Goal: Navigation & Orientation: Find specific page/section

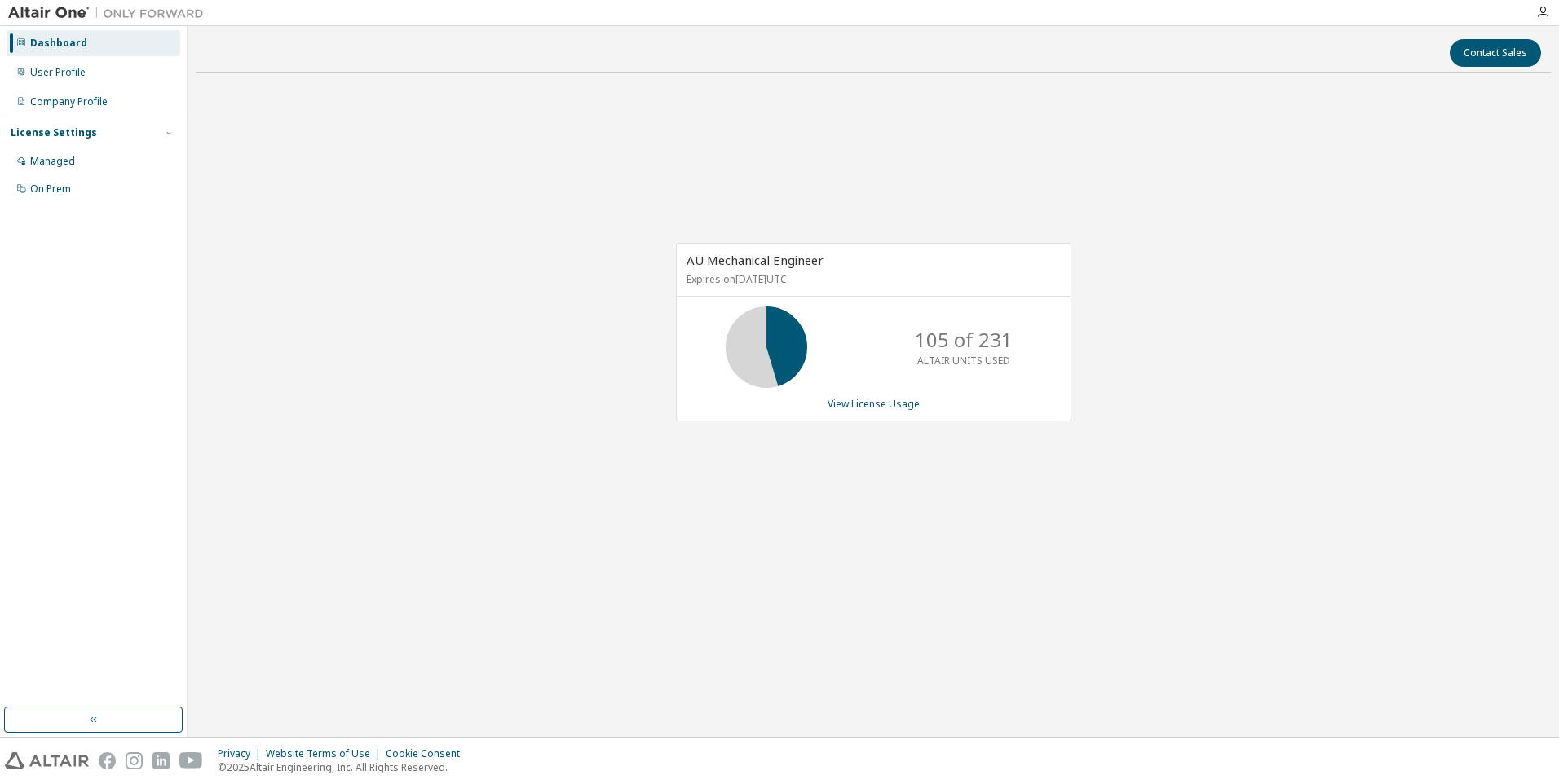
drag, startPoint x: 562, startPoint y: 498, endPoint x: 515, endPoint y: 577, distance: 91.9
click at [561, 500] on div "AU Mechanical Engineer Expires on June 1, 2026 UTC 105 of 231 ALTAIR UNITS USED…" at bounding box center [874, 340] width 1356 height 510
drag, startPoint x: 399, startPoint y: 658, endPoint x: 367, endPoint y: 669, distance: 33.8
click at [396, 658] on div "Contact Sales AU Mechanical Engineer Expires on June 1, 2026 UTC 105 of 231 ALT…" at bounding box center [874, 382] width 1356 height 694
drag, startPoint x: 1309, startPoint y: 154, endPoint x: 1444, endPoint y: 52, distance: 169.2
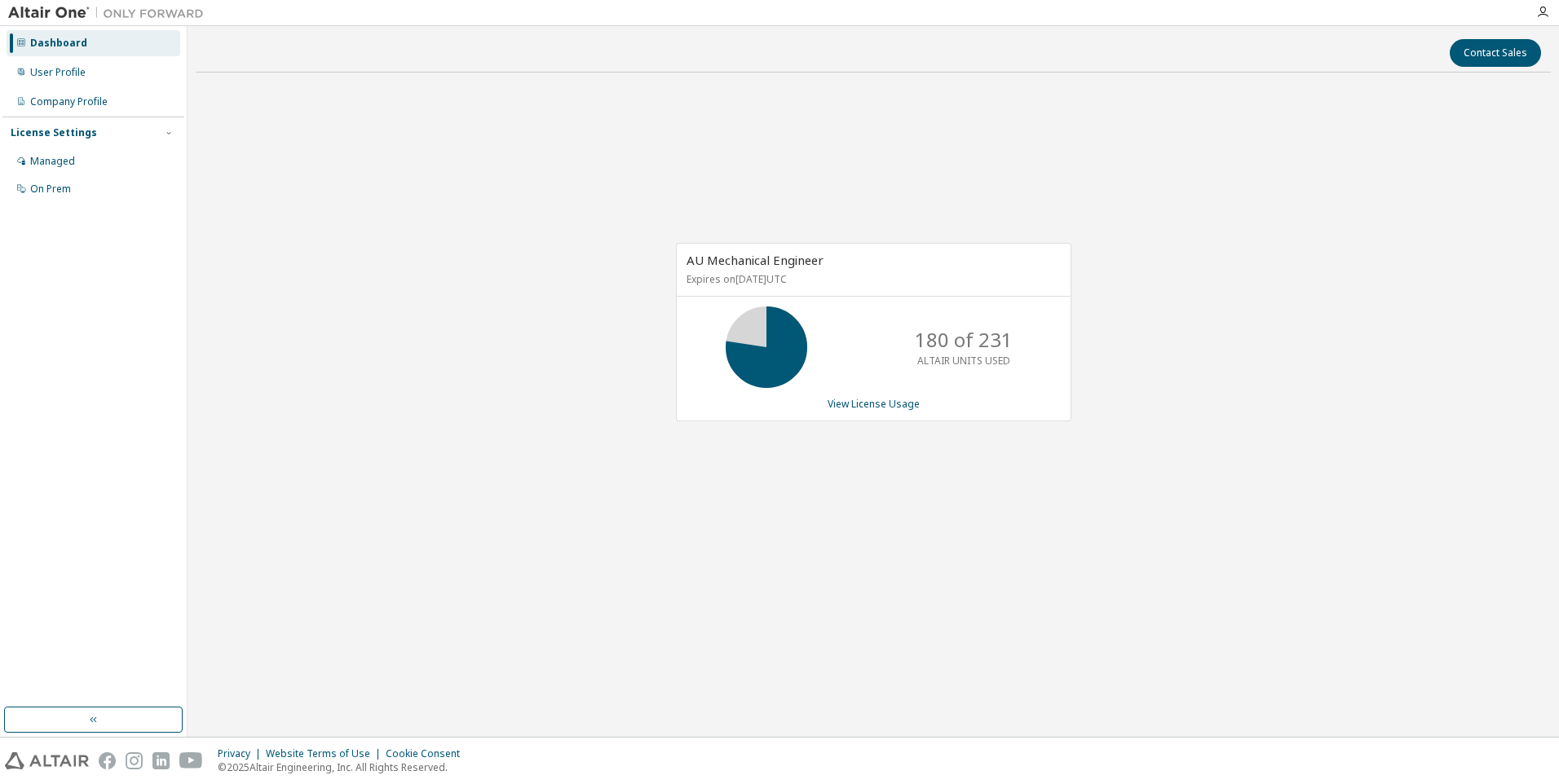
click at [1311, 151] on div "AU Mechanical Engineer Expires on June 1, 2026 UTC 180 of 231 ALTAIR UNITS USED…" at bounding box center [874, 340] width 1356 height 510
click at [1236, 268] on div "AU Mechanical Engineer Expires on June 1, 2026 UTC 180 of 231 ALTAIR UNITS USED…" at bounding box center [874, 340] width 1356 height 510
